Goal: Communication & Community: Participate in discussion

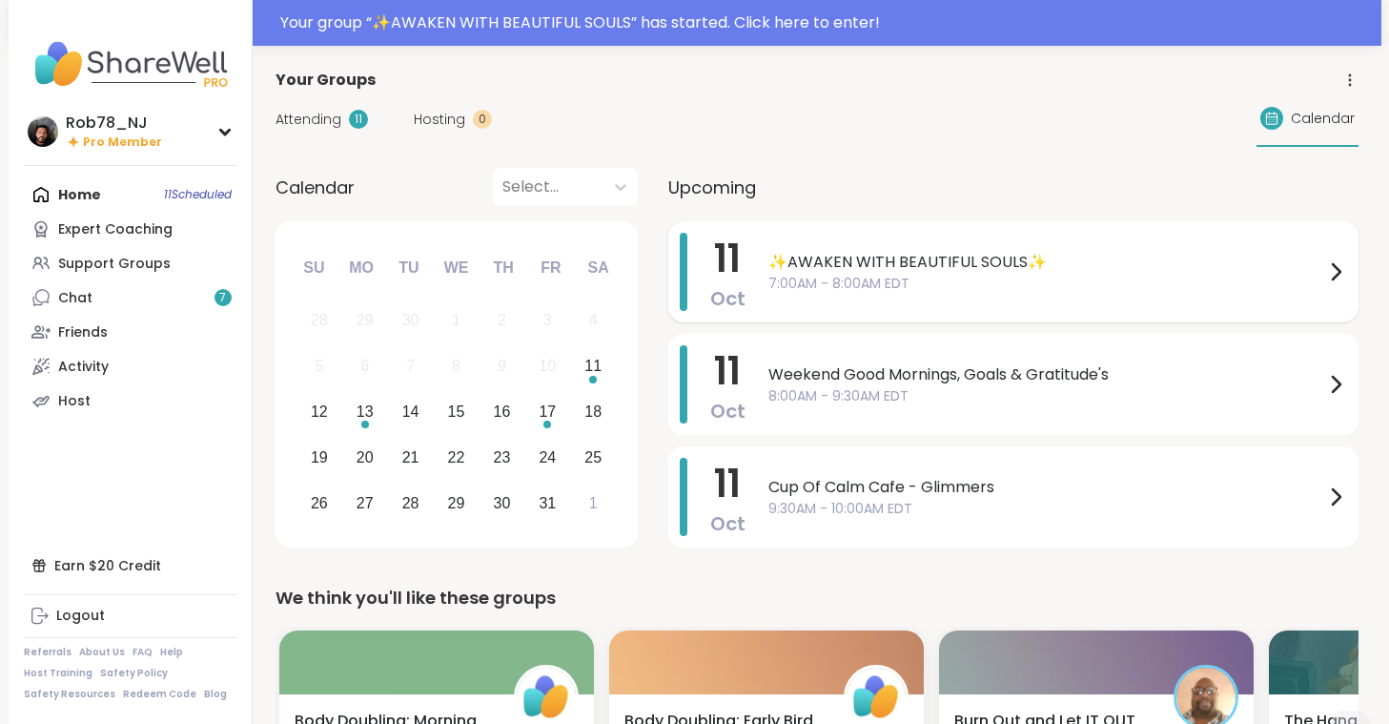
click at [968, 258] on span "✨AWAKEN WITH BEAUTIFUL SOULS✨" at bounding box center [1047, 262] width 556 height 23
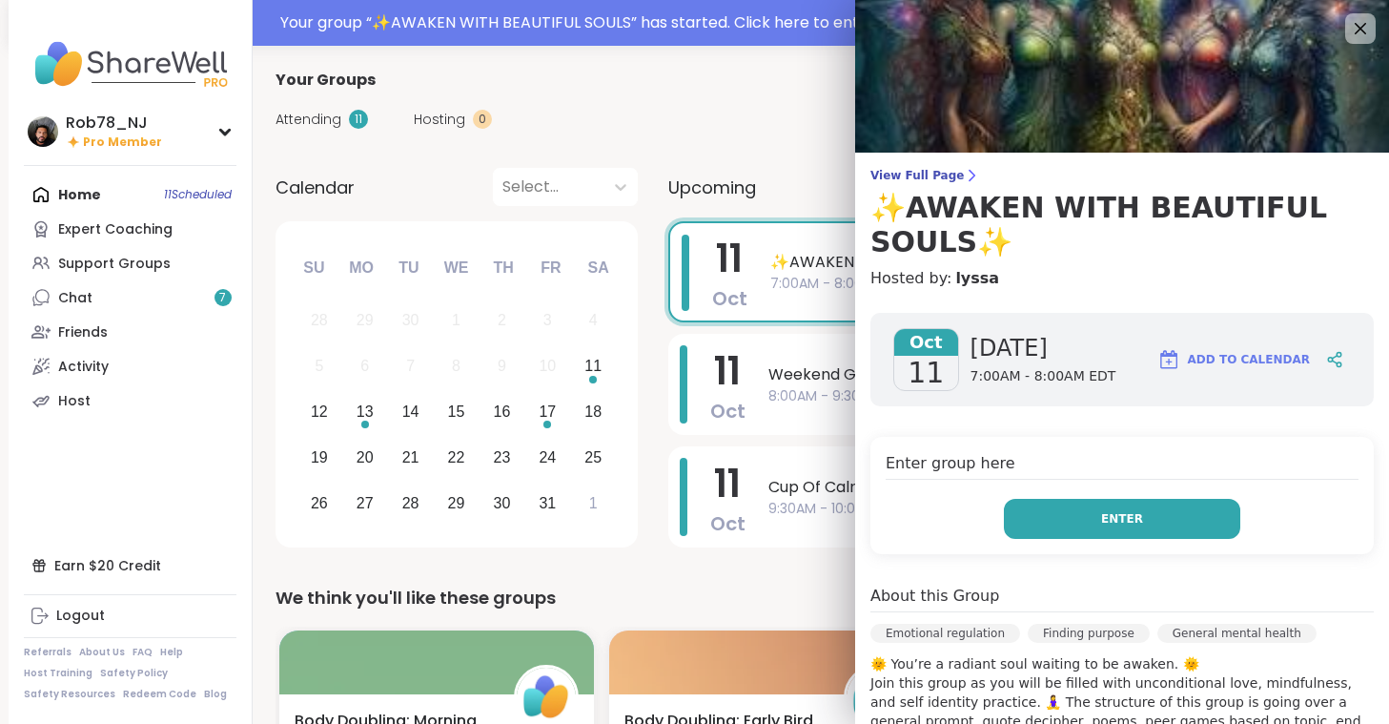
click at [1112, 519] on span "Enter" at bounding box center [1122, 518] width 42 height 17
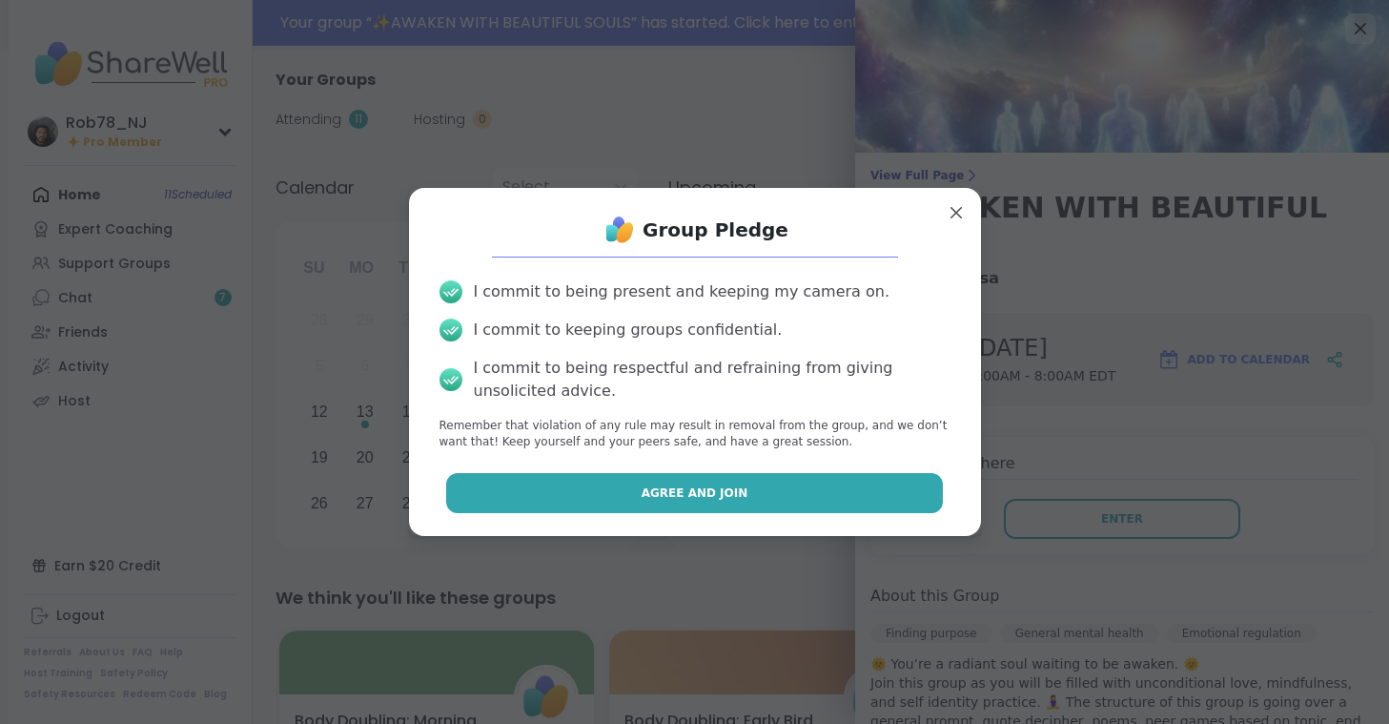
click at [797, 504] on button "Agree and Join" at bounding box center [694, 493] width 497 height 40
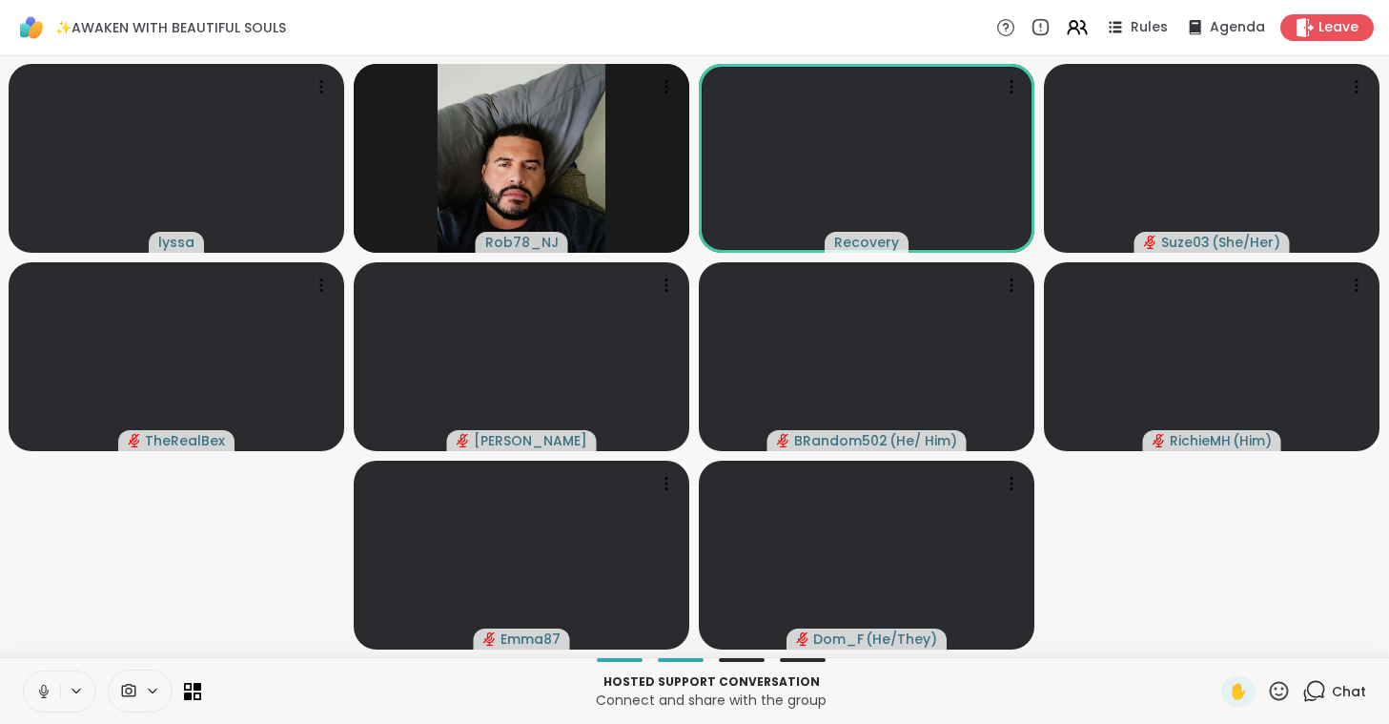
click at [38, 693] on icon at bounding box center [43, 691] width 17 height 17
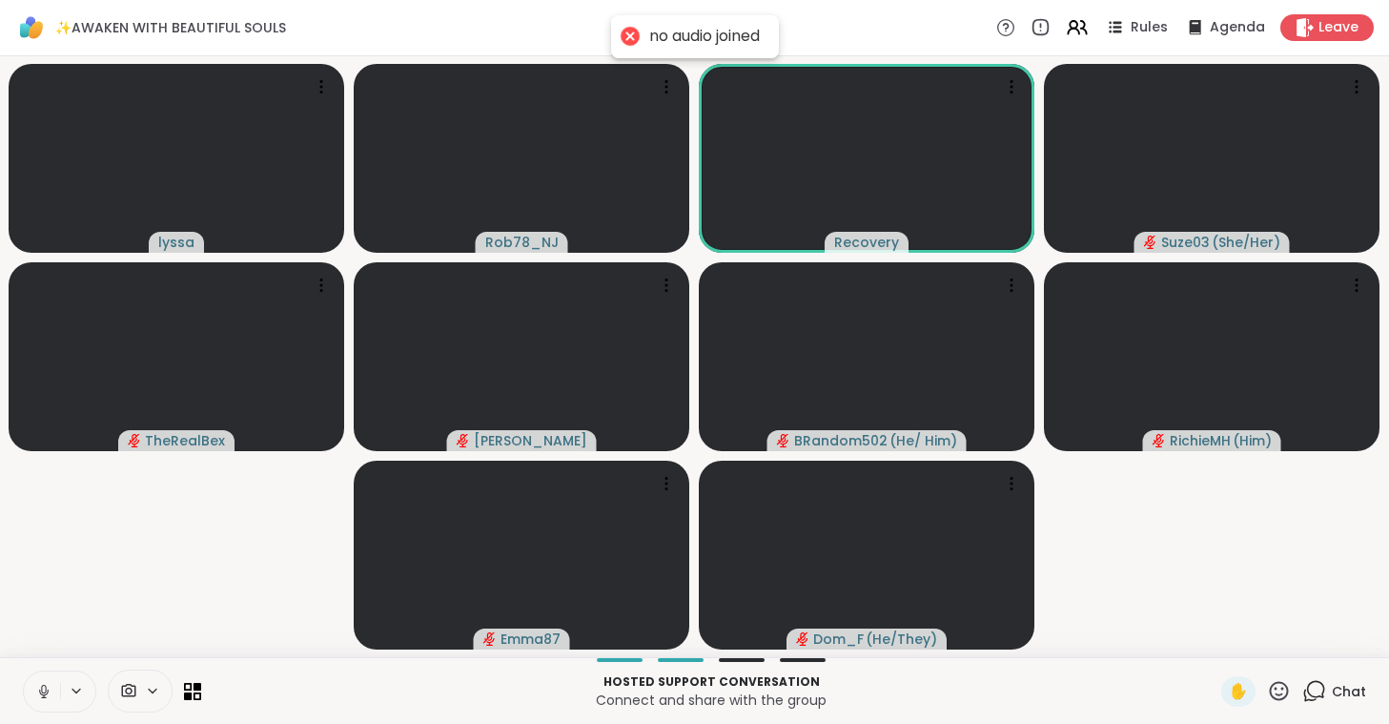
click at [38, 693] on icon at bounding box center [43, 691] width 17 height 17
click at [136, 690] on icon at bounding box center [128, 691] width 17 height 18
click at [148, 625] on div "ManyCam Virtual Webcam" at bounding box center [173, 622] width 203 height 23
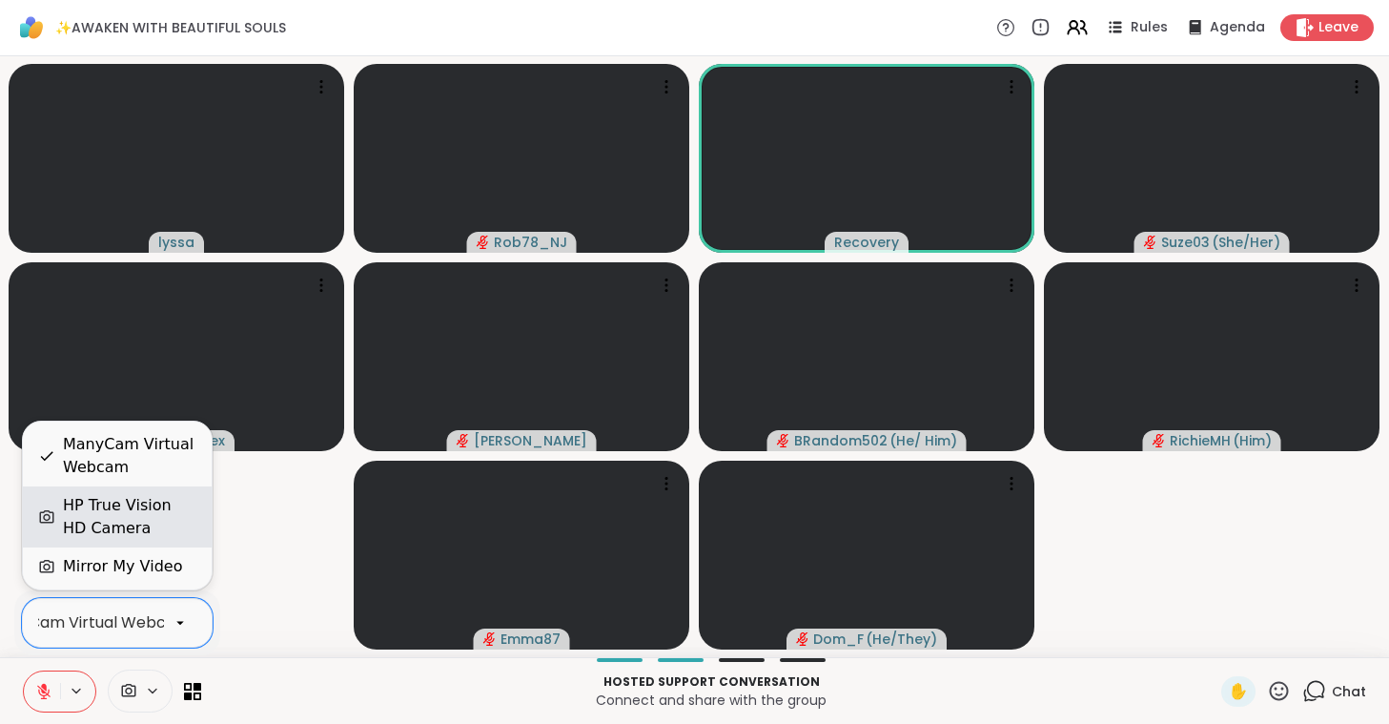
click at [159, 517] on div "HP True Vision HD Camera" at bounding box center [130, 517] width 134 height 46
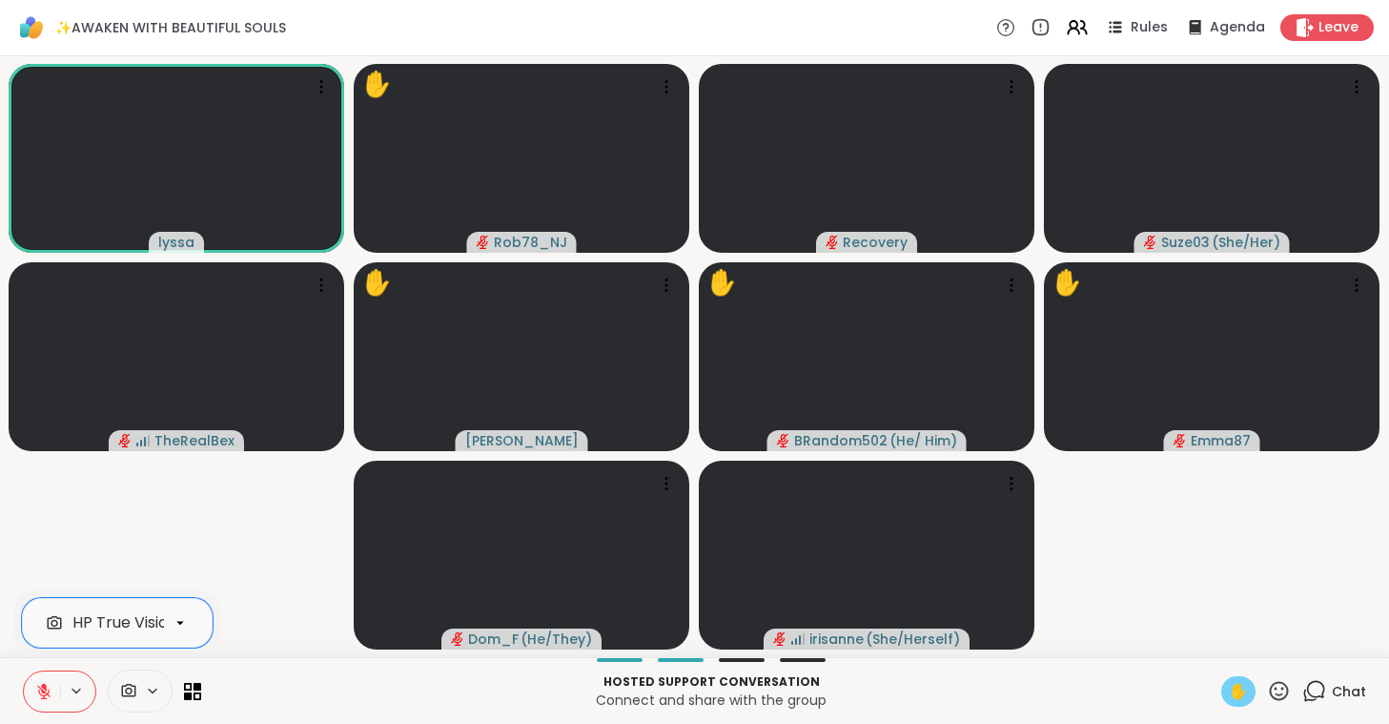
click at [243, 530] on video-player-container "lyssa ✋ Rob78_NJ Recovery Suze03 ( She/Her ) TheRealBex ✋ [PERSON_NAME] ✋ BRand…" at bounding box center [694, 356] width 1366 height 585
click at [1231, 690] on span "✋" at bounding box center [1238, 691] width 19 height 23
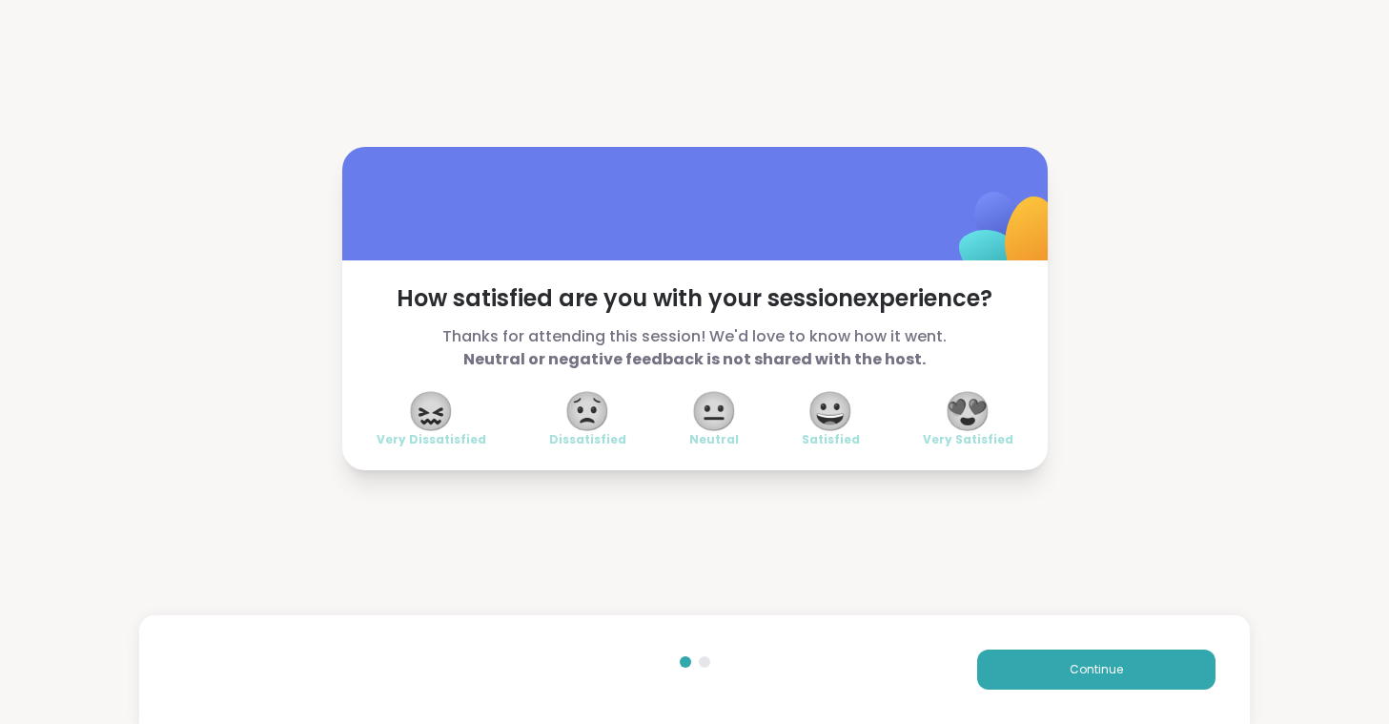
click at [987, 419] on span "😍" at bounding box center [968, 411] width 48 height 34
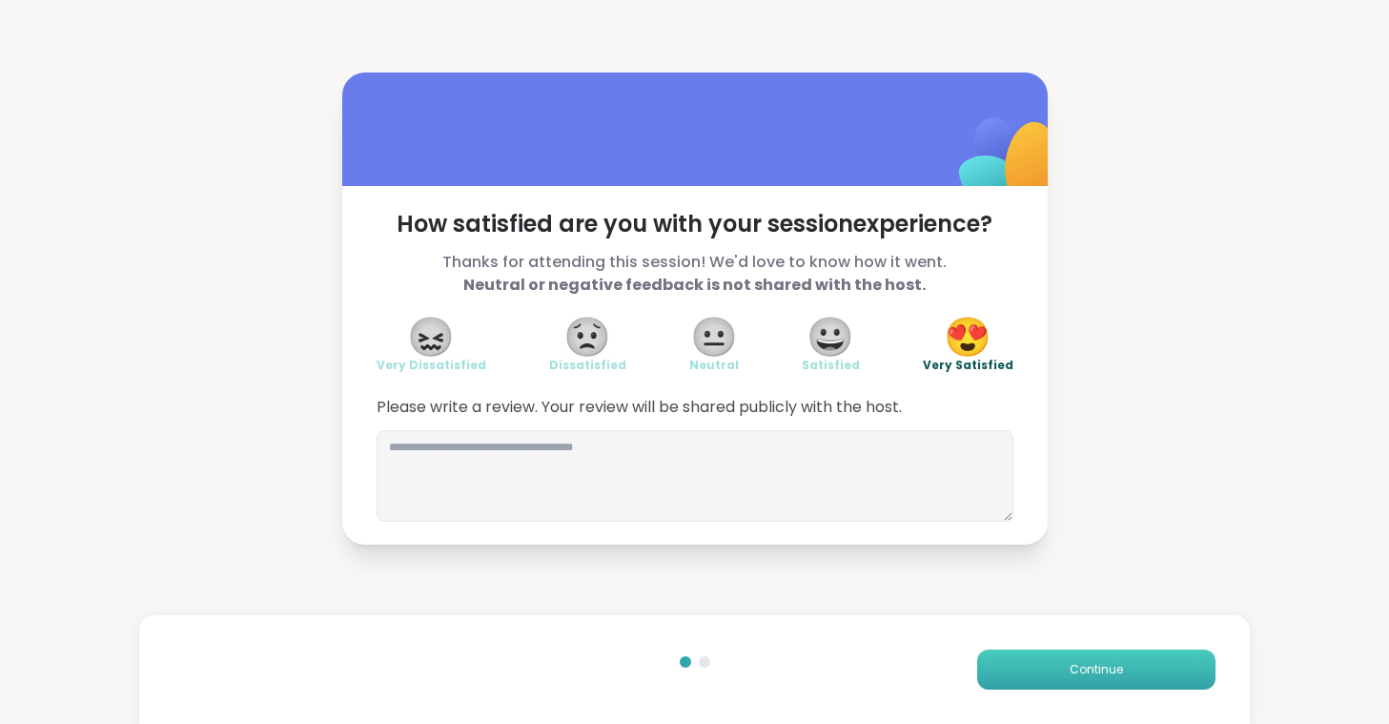
click at [1156, 667] on button "Continue" at bounding box center [1096, 669] width 238 height 40
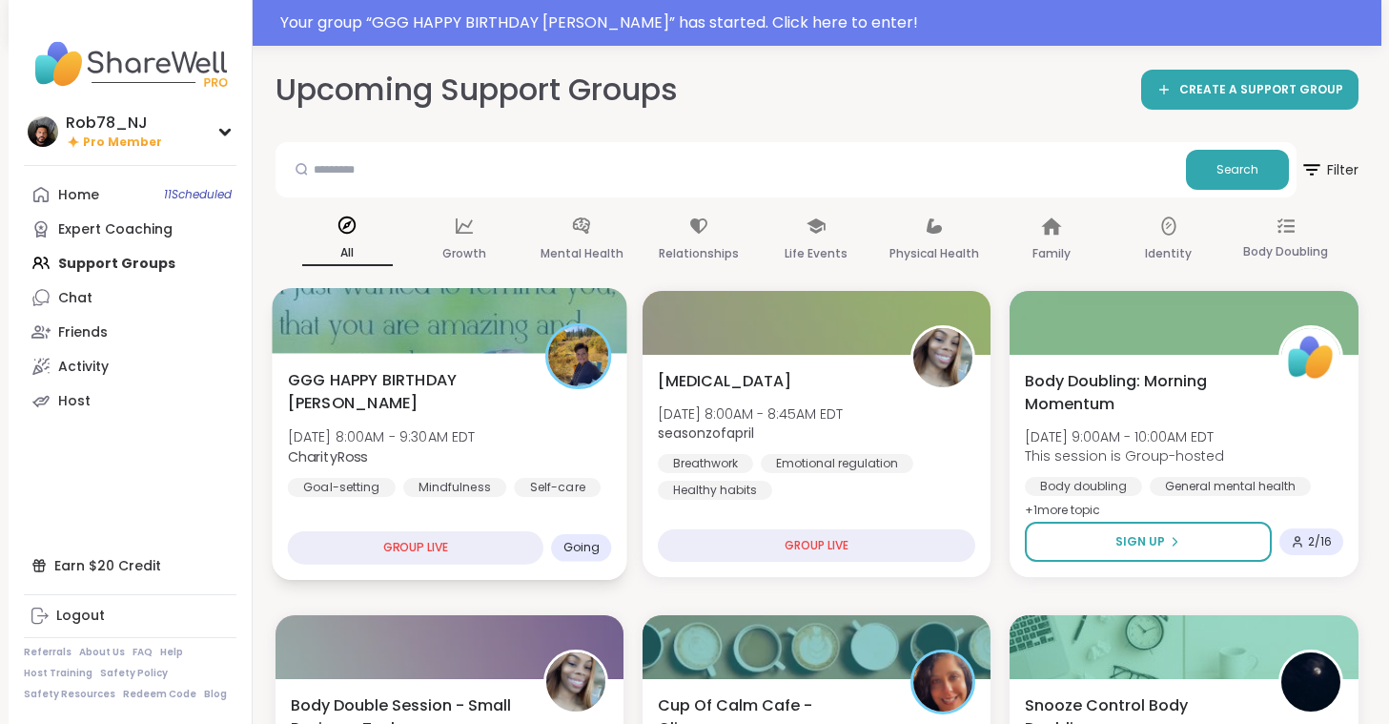
click at [465, 465] on span "CharityRoss" at bounding box center [381, 455] width 188 height 19
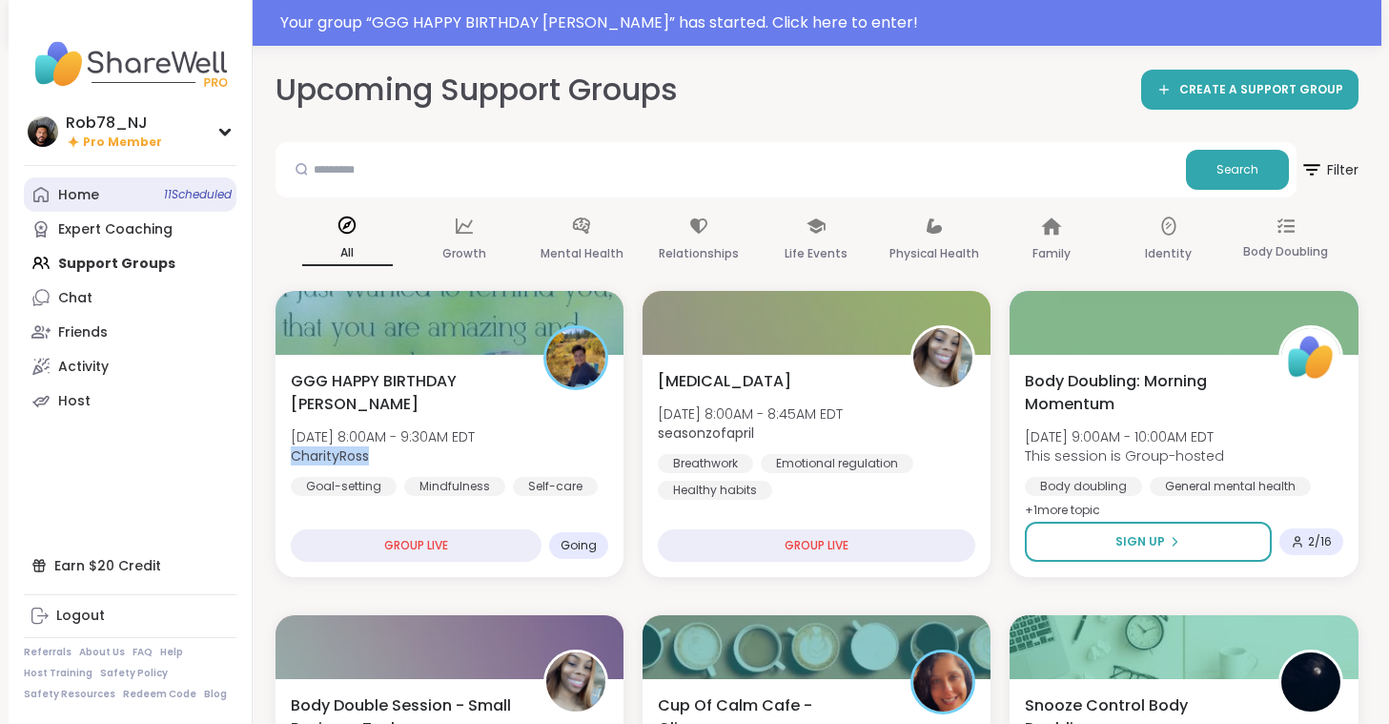
click at [170, 190] on span "11 Scheduled" at bounding box center [198, 194] width 68 height 15
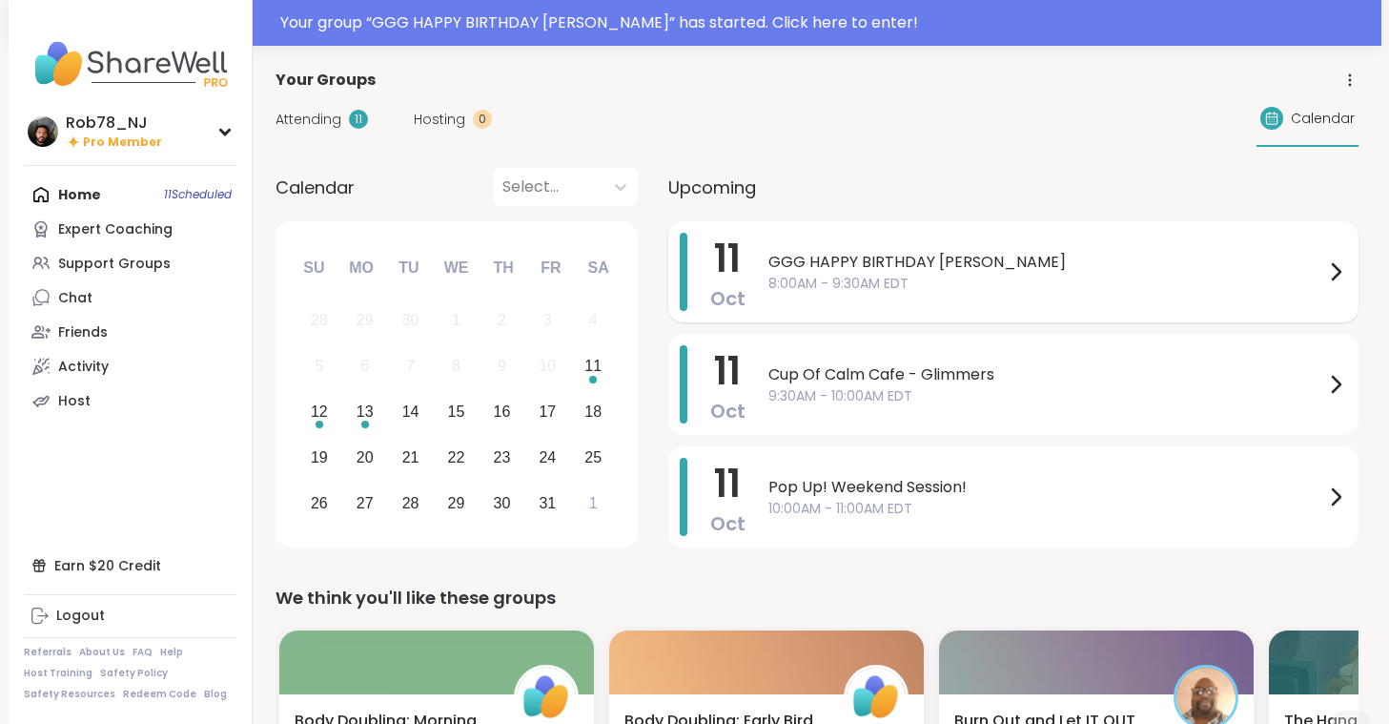
click at [934, 275] on span "8:00AM - 9:30AM EDT" at bounding box center [1047, 284] width 556 height 20
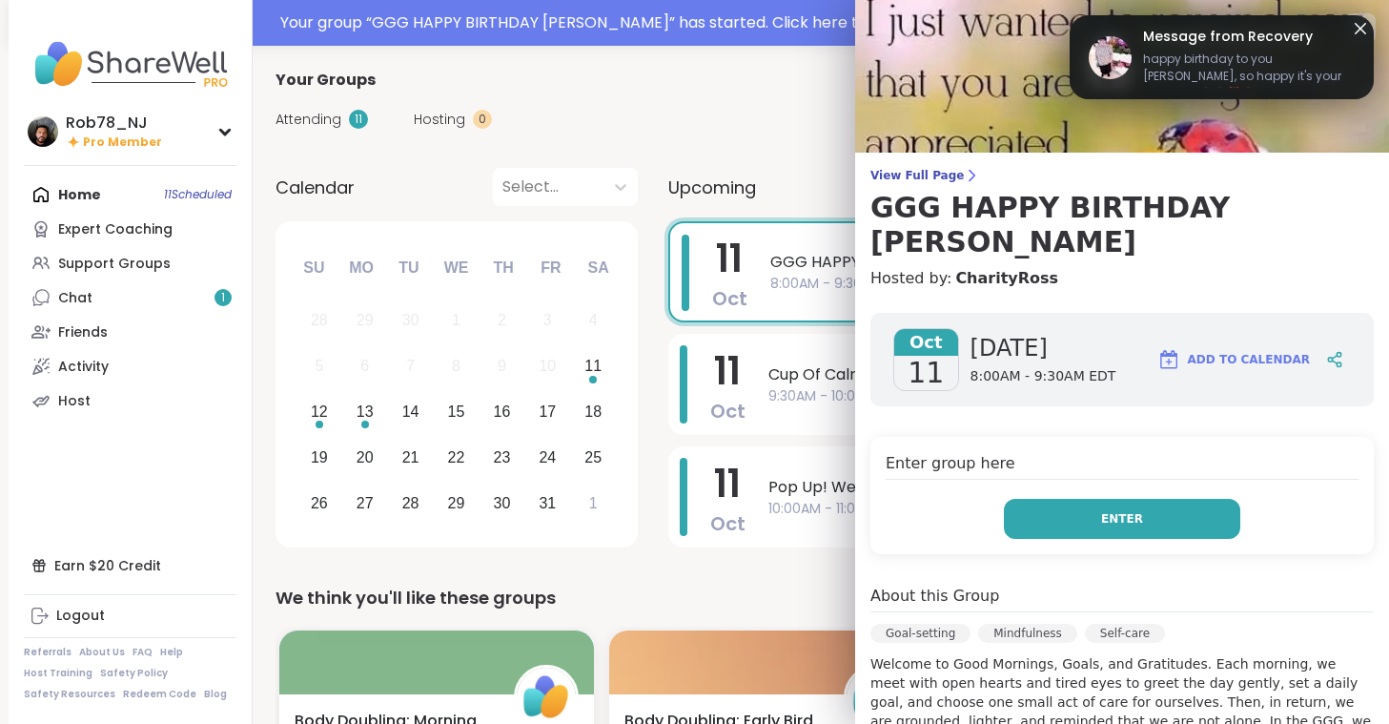
click at [1125, 510] on span "Enter" at bounding box center [1122, 518] width 42 height 17
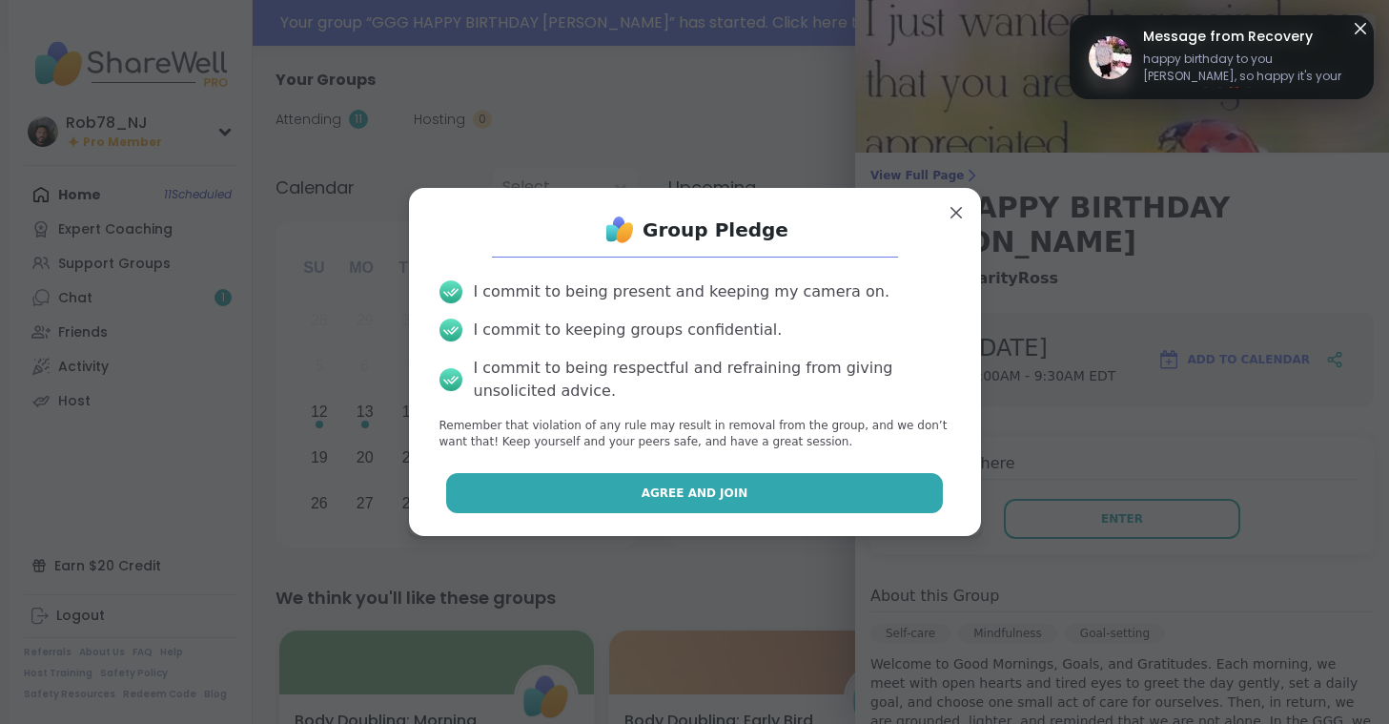
click at [770, 477] on button "Agree and Join" at bounding box center [694, 493] width 497 height 40
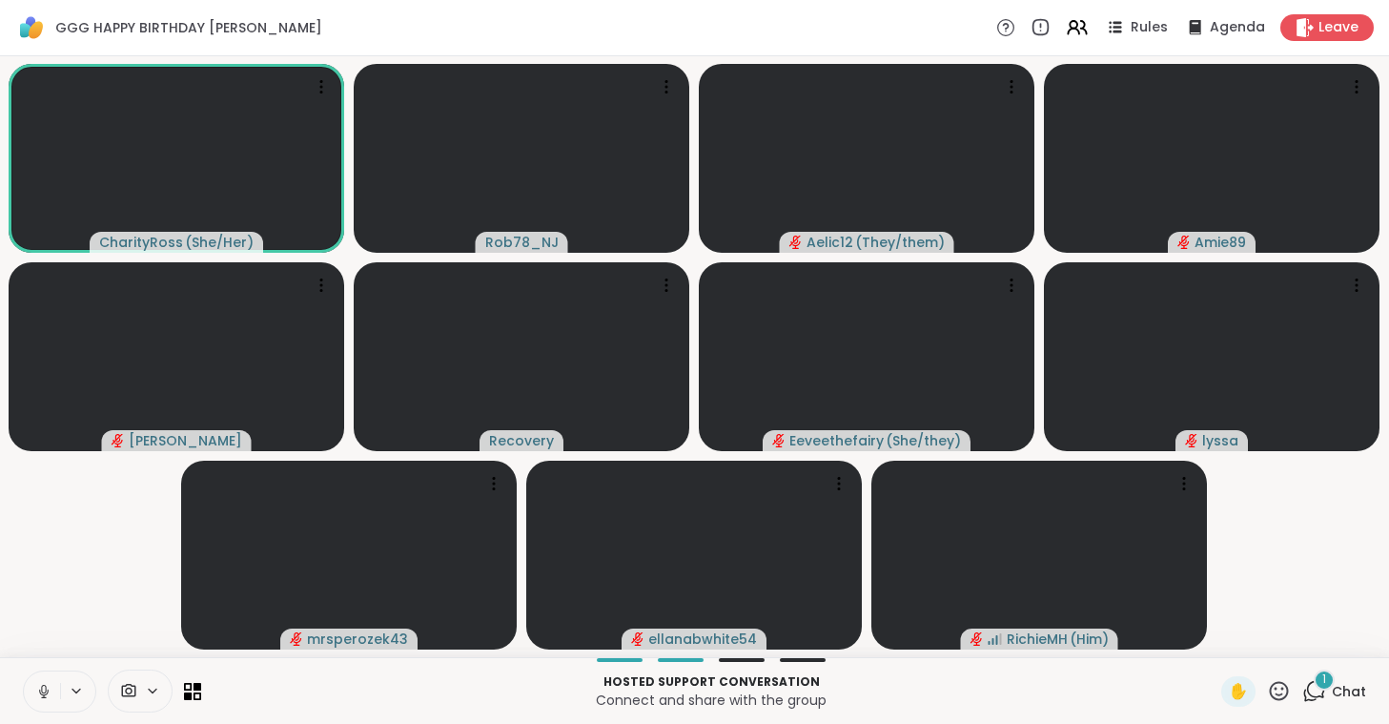
click at [50, 693] on icon at bounding box center [43, 691] width 17 height 17
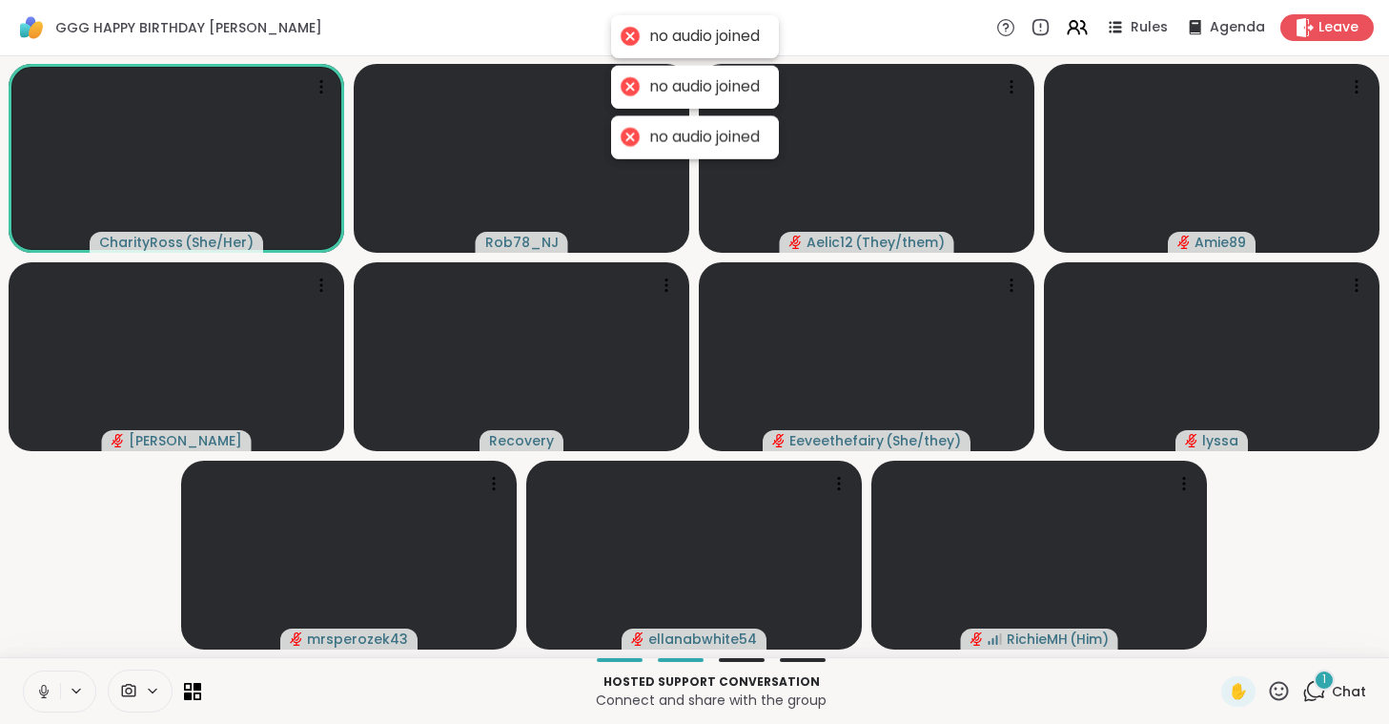
click at [47, 688] on icon at bounding box center [43, 691] width 17 height 17
click at [150, 688] on icon at bounding box center [152, 691] width 15 height 16
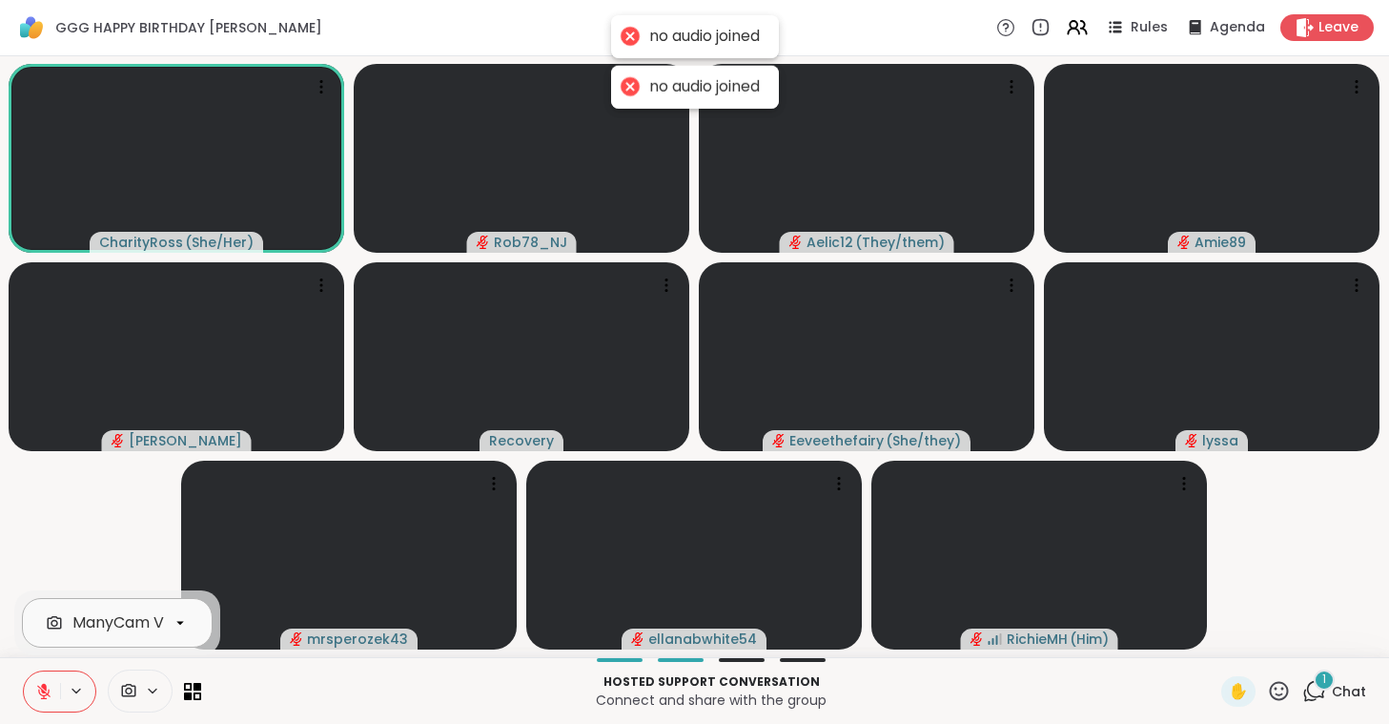
click at [145, 616] on div "ManyCam Virtual Webcam" at bounding box center [173, 622] width 203 height 23
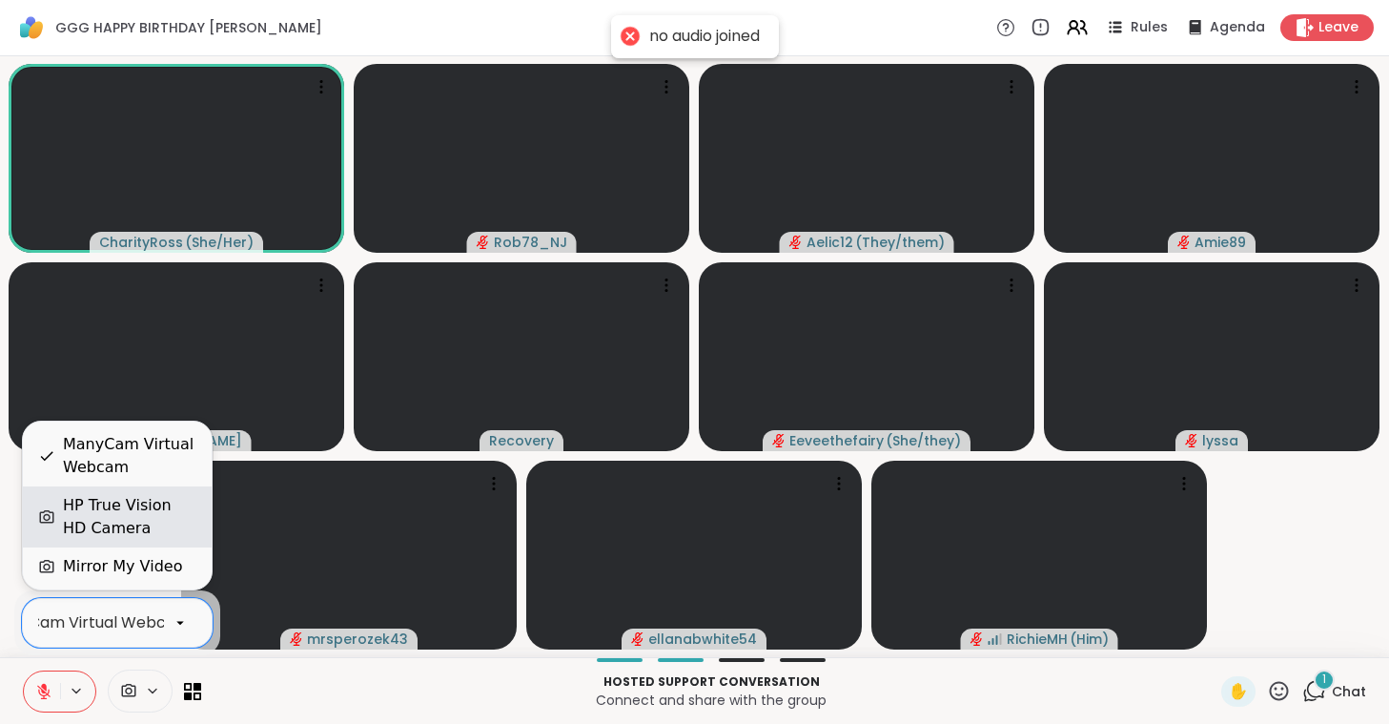
click at [149, 520] on div "HP True Vision HD Camera" at bounding box center [130, 517] width 134 height 46
